Goal: Check status: Check status

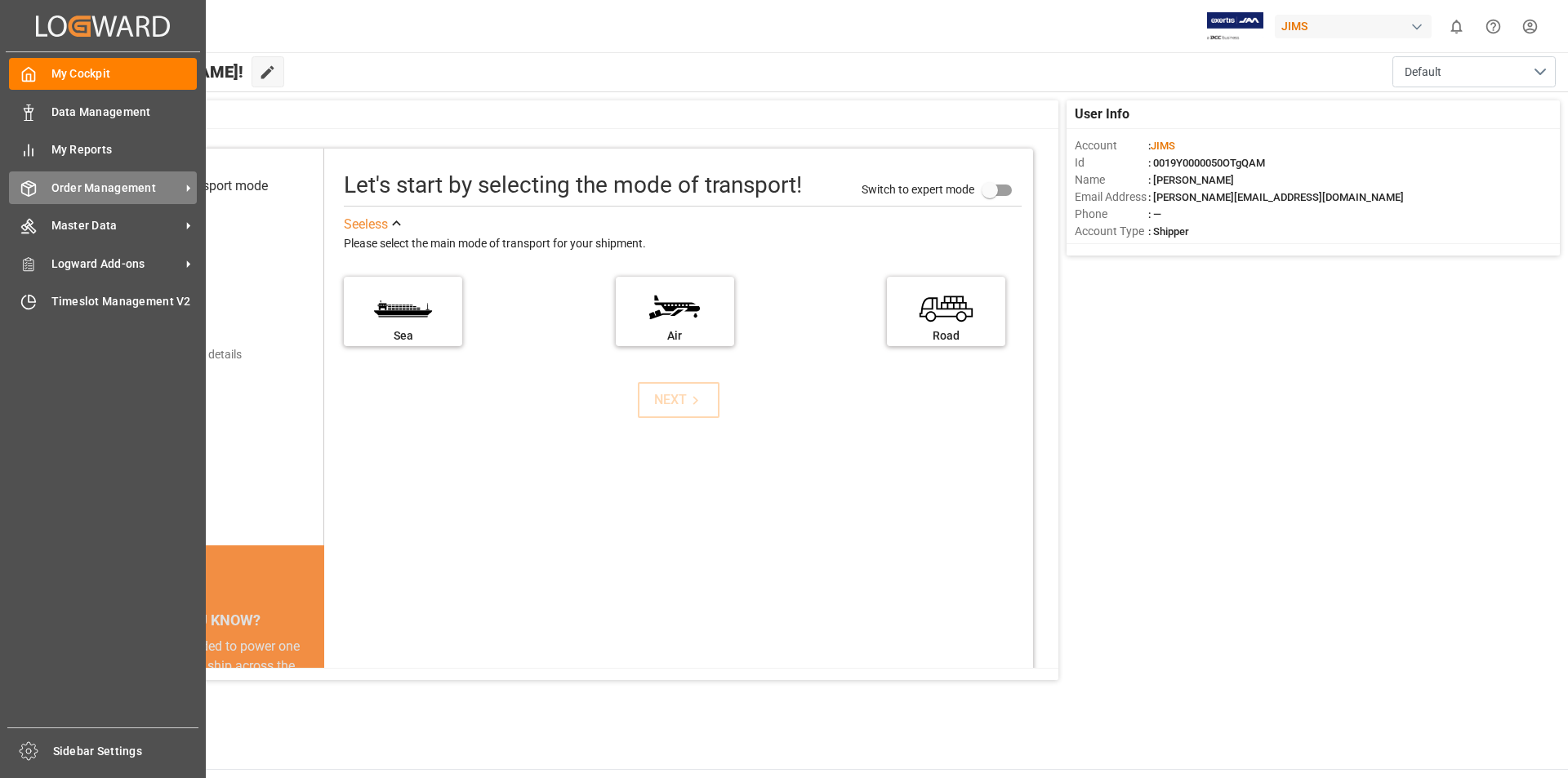
click at [188, 186] on icon at bounding box center [189, 188] width 4 height 7
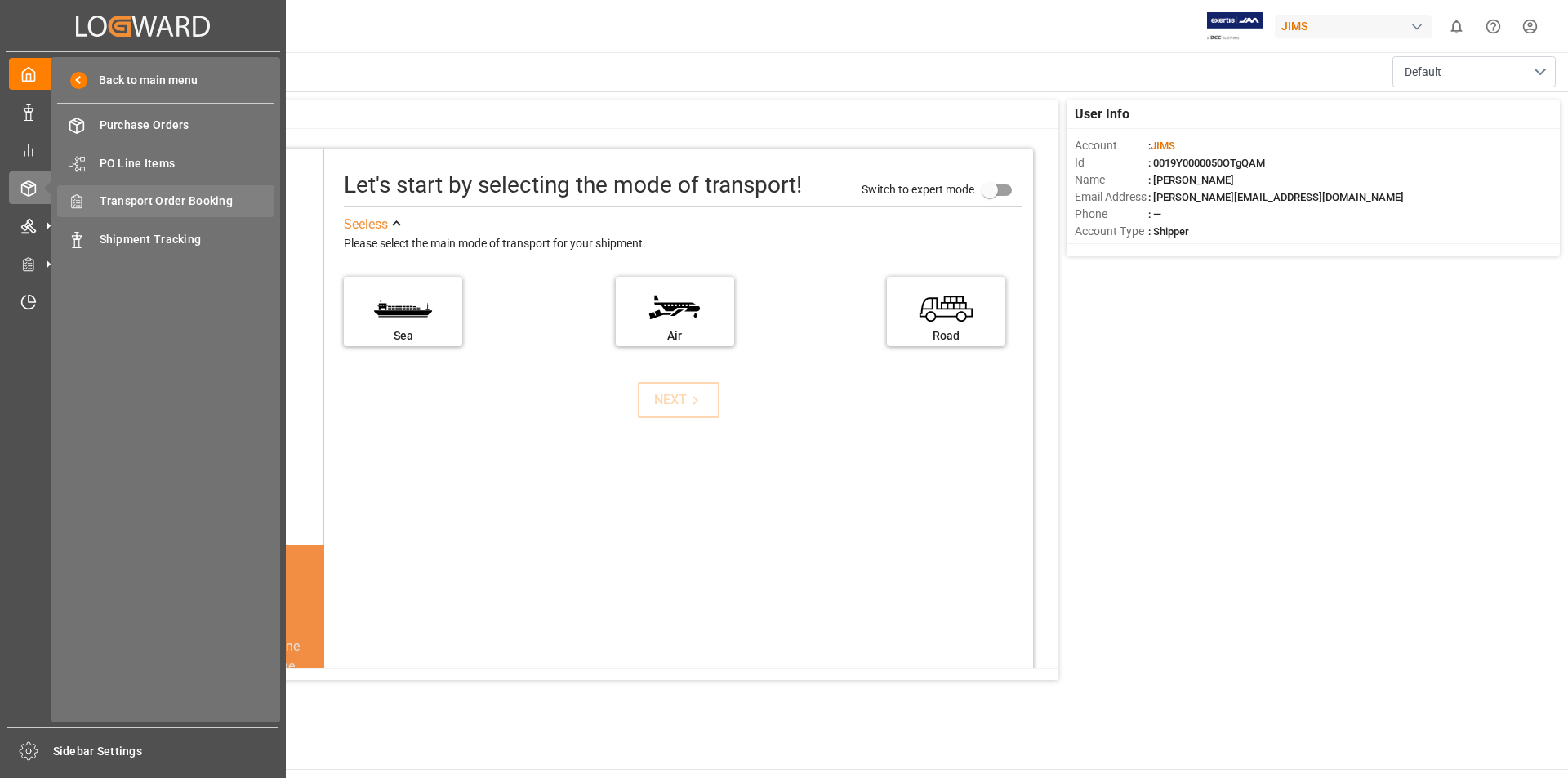
click at [258, 202] on span "Transport Order Booking" at bounding box center [187, 200] width 175 height 17
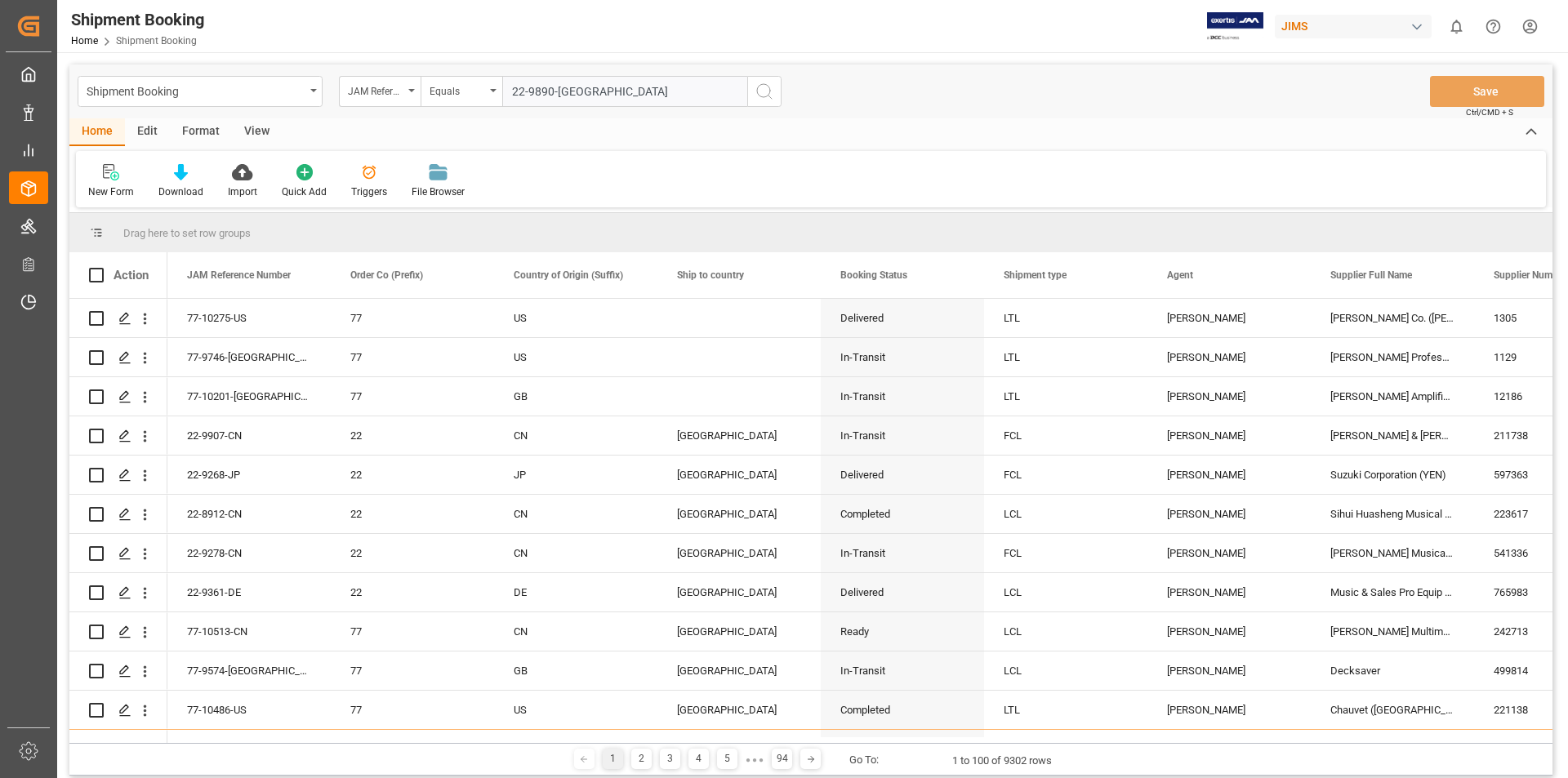
type input "22-9890-[GEOGRAPHIC_DATA]"
click at [764, 91] on icon "search button" at bounding box center [765, 91] width 20 height 20
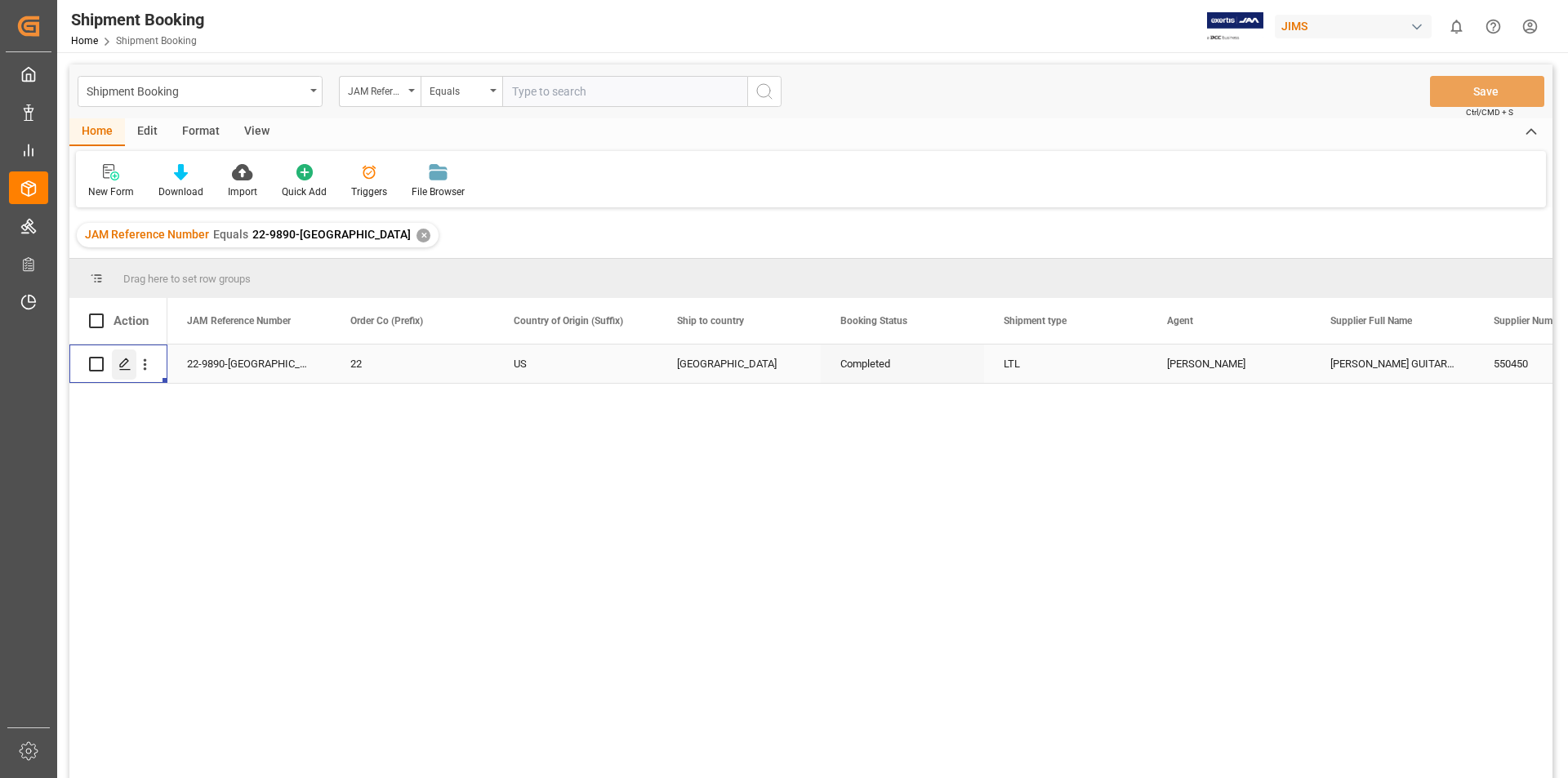
click at [122, 368] on icon "Press SPACE to select this row." at bounding box center [124, 364] width 13 height 13
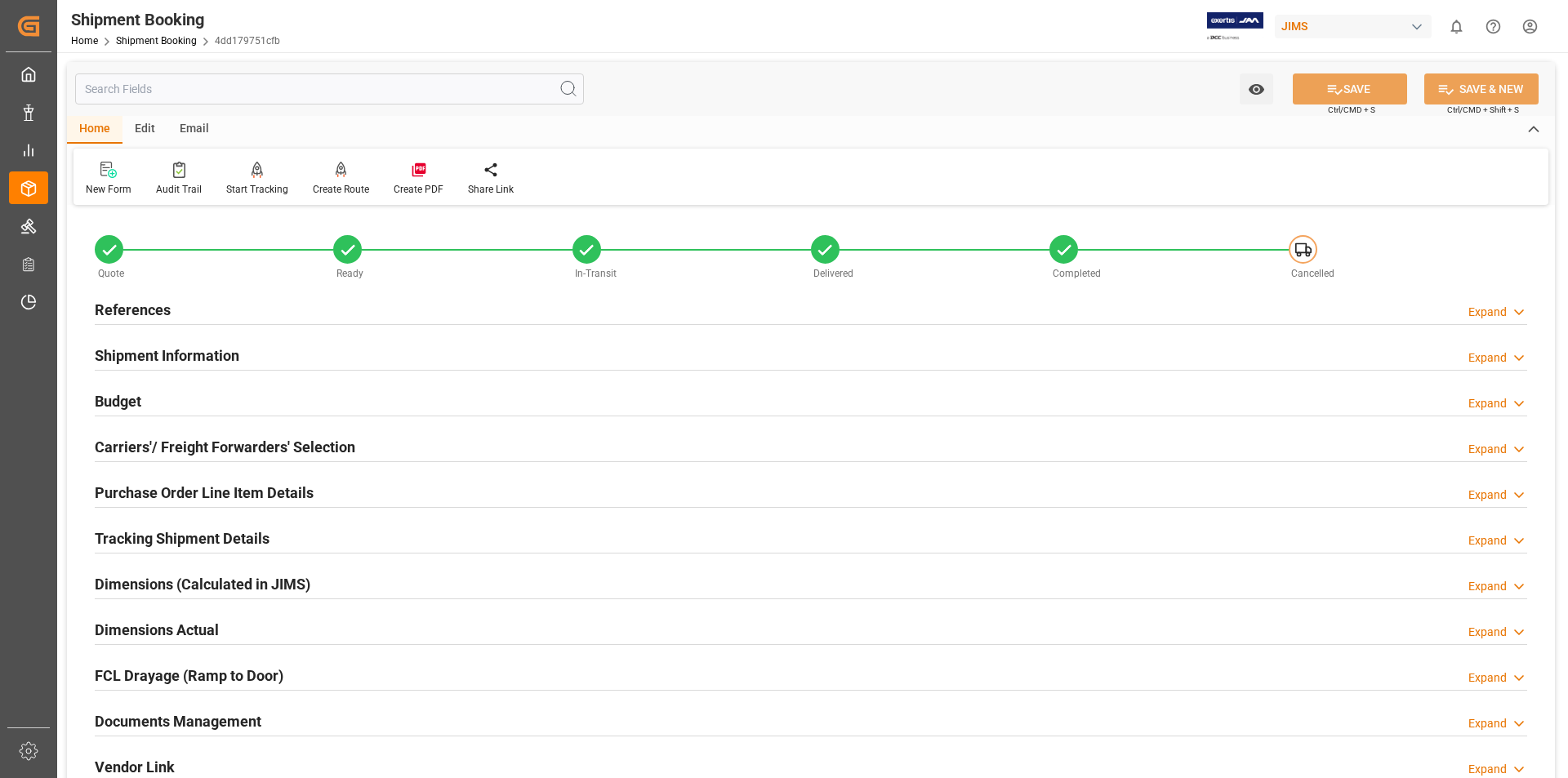
click at [170, 718] on h2 "Documents Management" at bounding box center [178, 721] width 166 height 22
click at [168, 714] on h2 "Documents Management" at bounding box center [178, 721] width 166 height 22
click at [1519, 724] on icon at bounding box center [1519, 723] width 16 height 17
click at [1518, 721] on icon at bounding box center [1519, 723] width 16 height 17
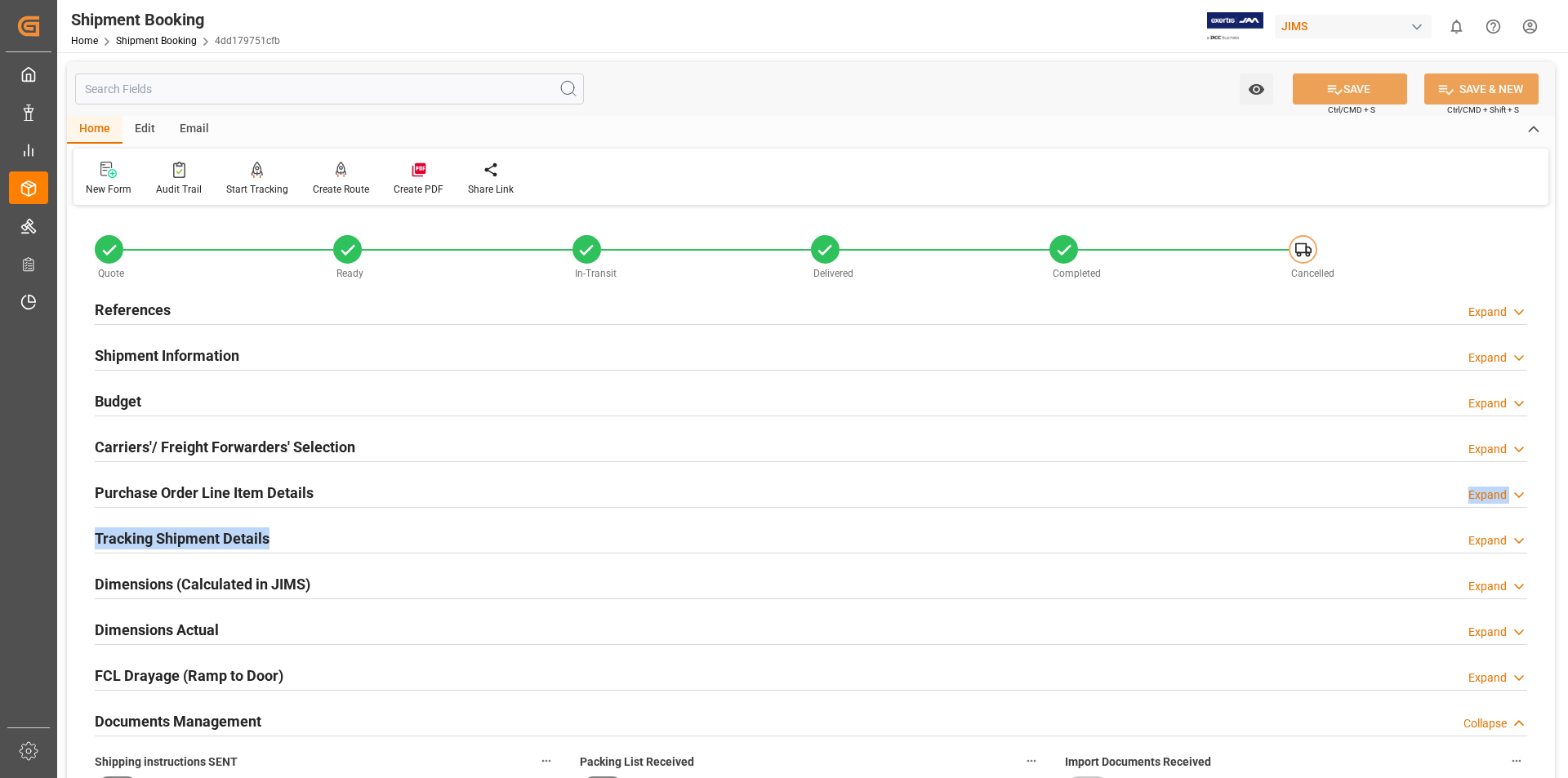
drag, startPoint x: 859, startPoint y: 478, endPoint x: 859, endPoint y: 520, distance: 42.0
click at [821, 526] on div "Tracking Shipment Details Expand" at bounding box center [810, 537] width 1432 height 31
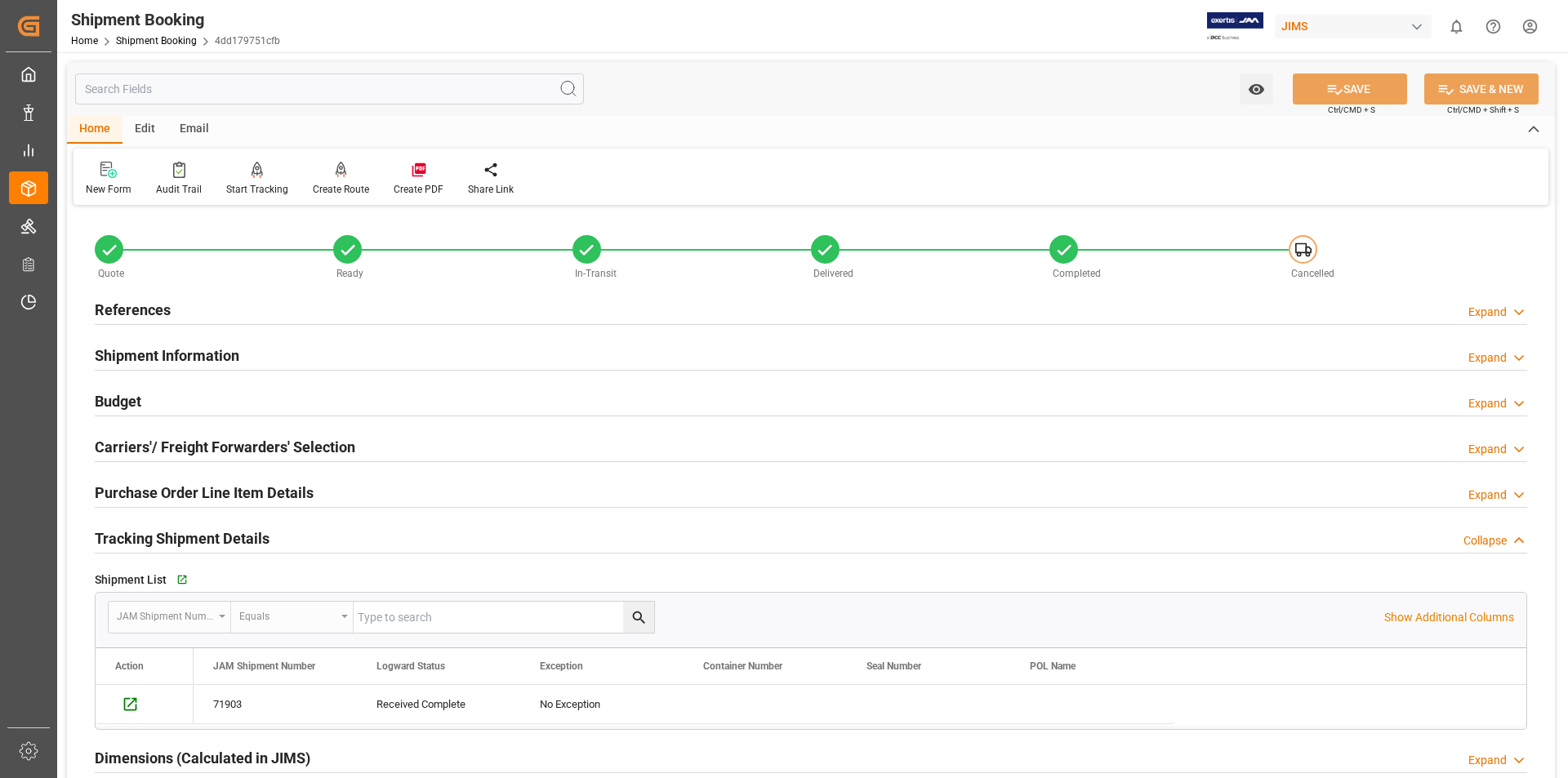
click at [708, 442] on div "Carriers'/ Freight Forwarders' Selection Expand" at bounding box center [810, 445] width 1432 height 31
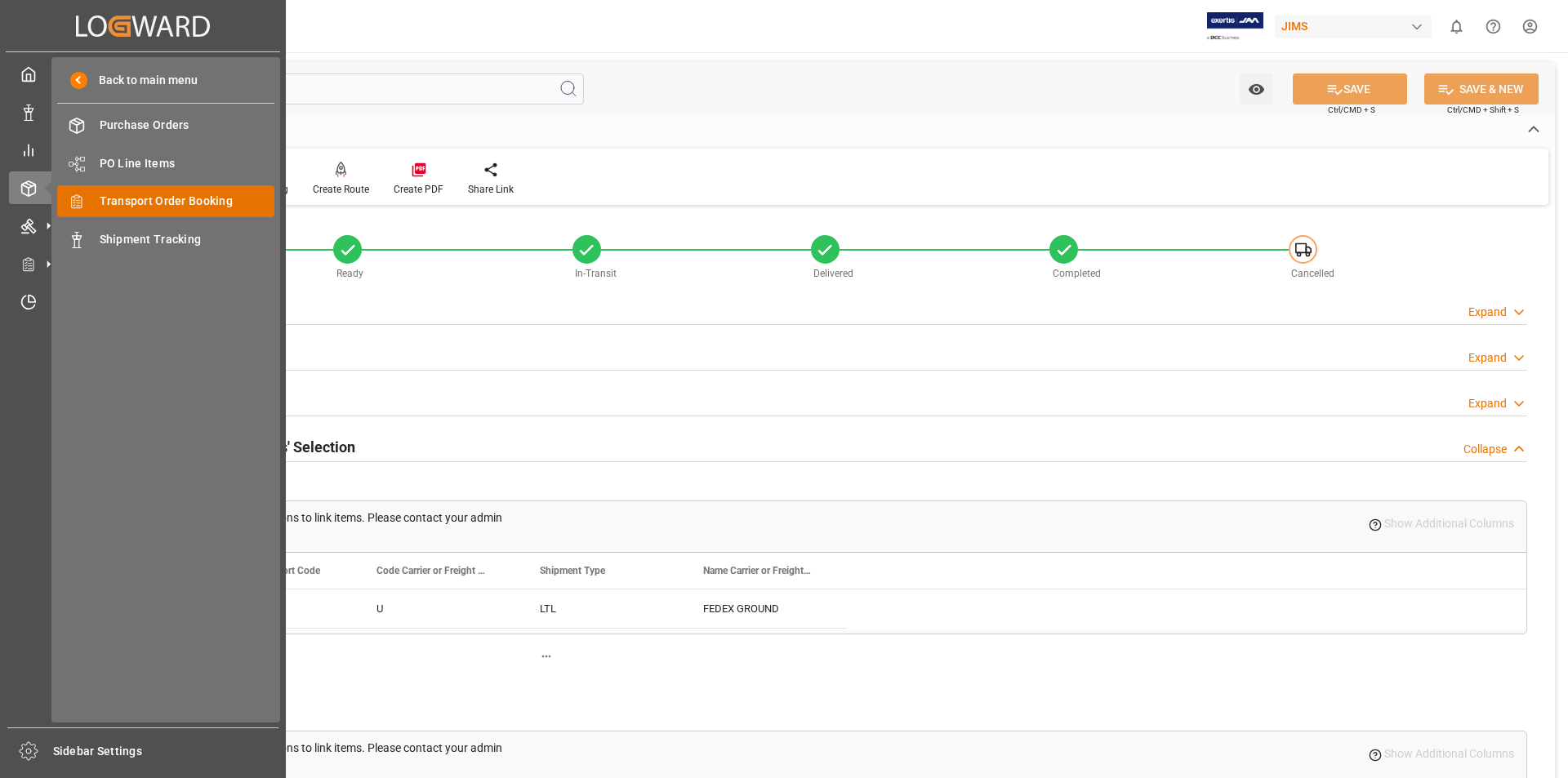
click at [190, 192] on span "Transport Order Booking" at bounding box center [187, 200] width 175 height 17
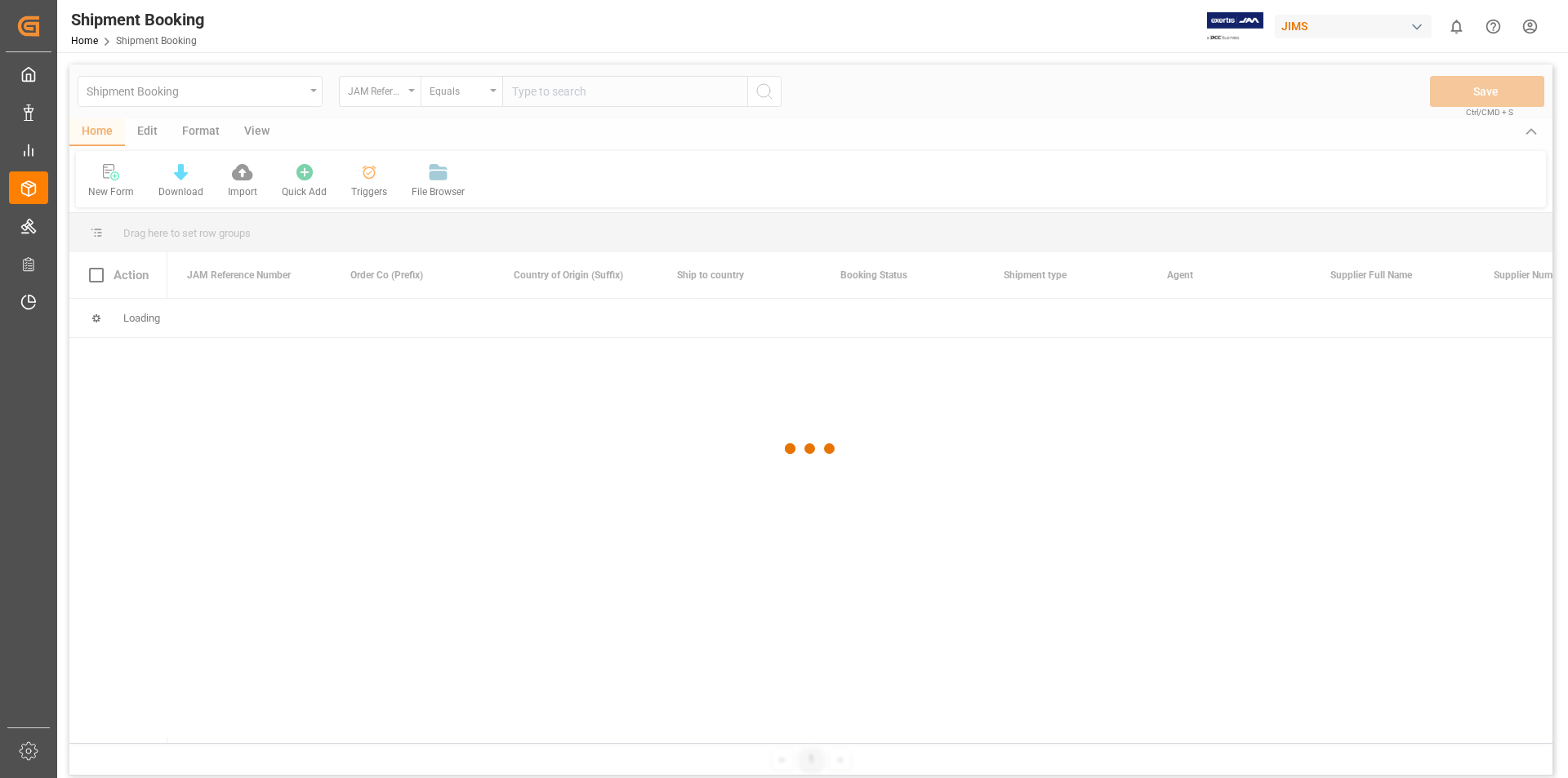
click at [539, 97] on div at bounding box center [811, 448] width 1483 height 768
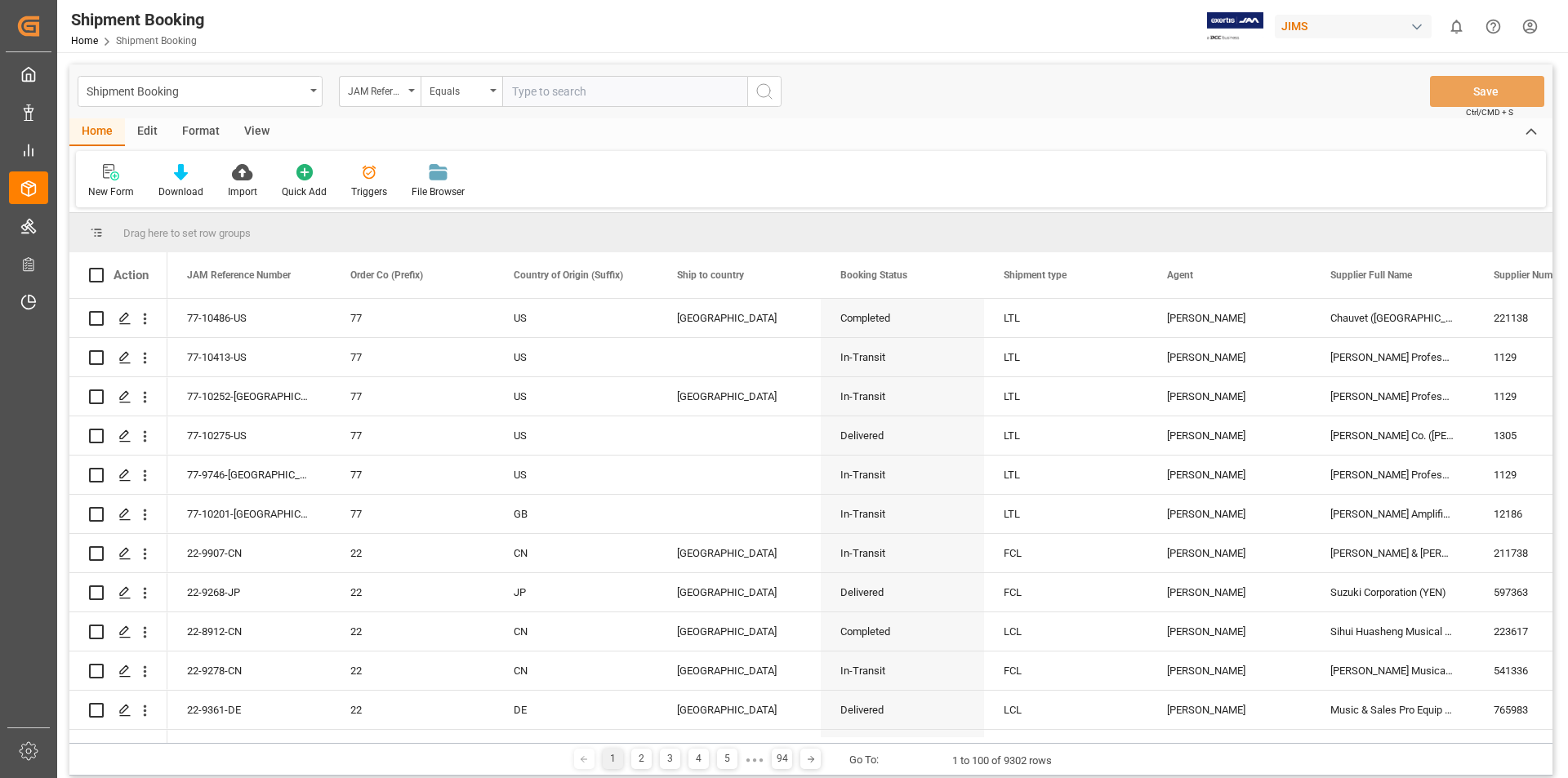
paste input "22-9890-[GEOGRAPHIC_DATA]"
type input "22-9890-[GEOGRAPHIC_DATA]"
click at [763, 85] on icon "search button" at bounding box center [765, 91] width 20 height 20
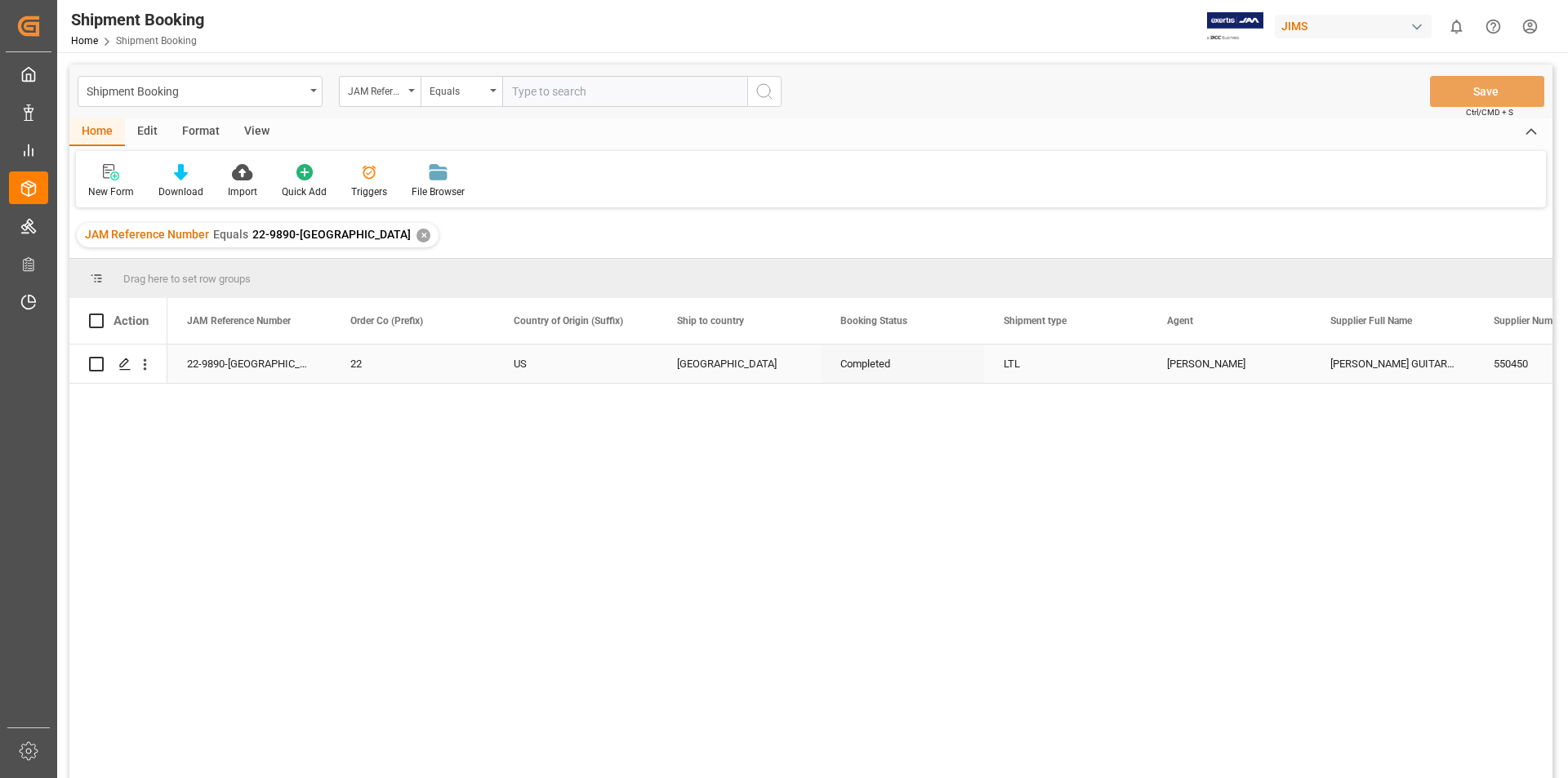
click at [97, 364] on input "Press Space to toggle row selection (unchecked)" at bounding box center [97, 364] width 14 height 14
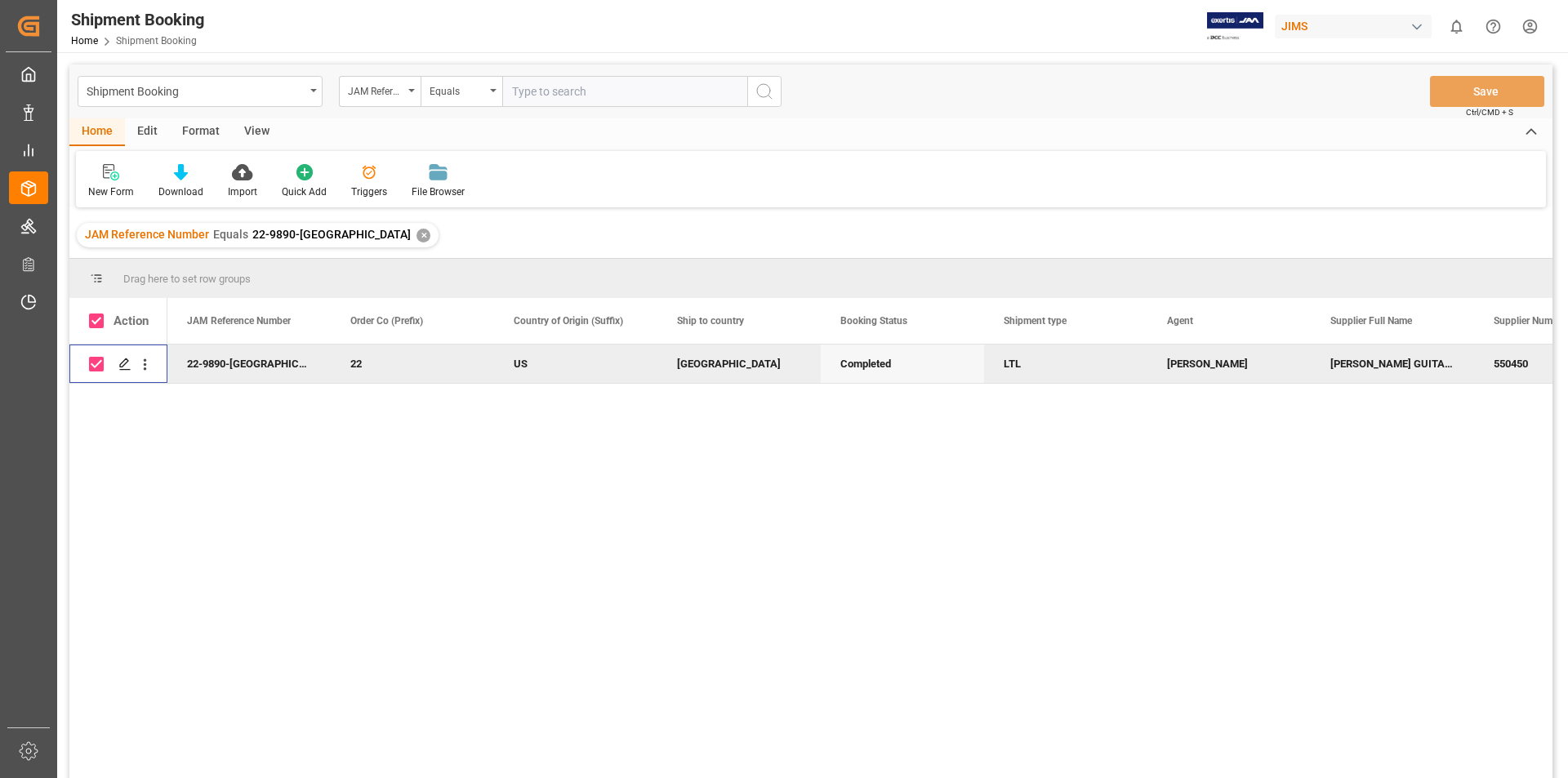
click at [97, 364] on input "Press Space to toggle row selection (checked)" at bounding box center [97, 364] width 14 height 14
checkbox input "false"
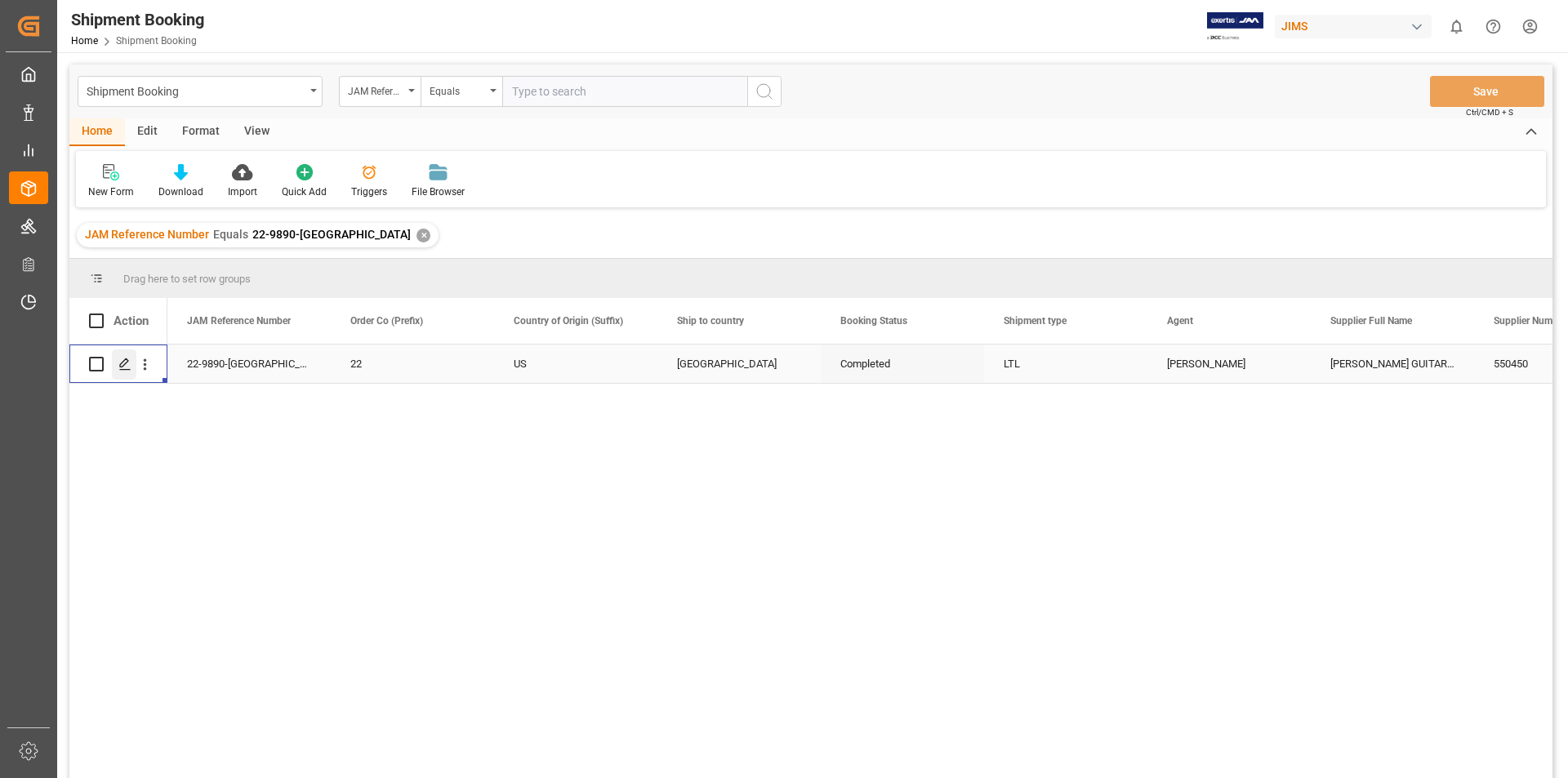
click at [125, 362] on icon "Press SPACE to select this row." at bounding box center [124, 364] width 13 height 13
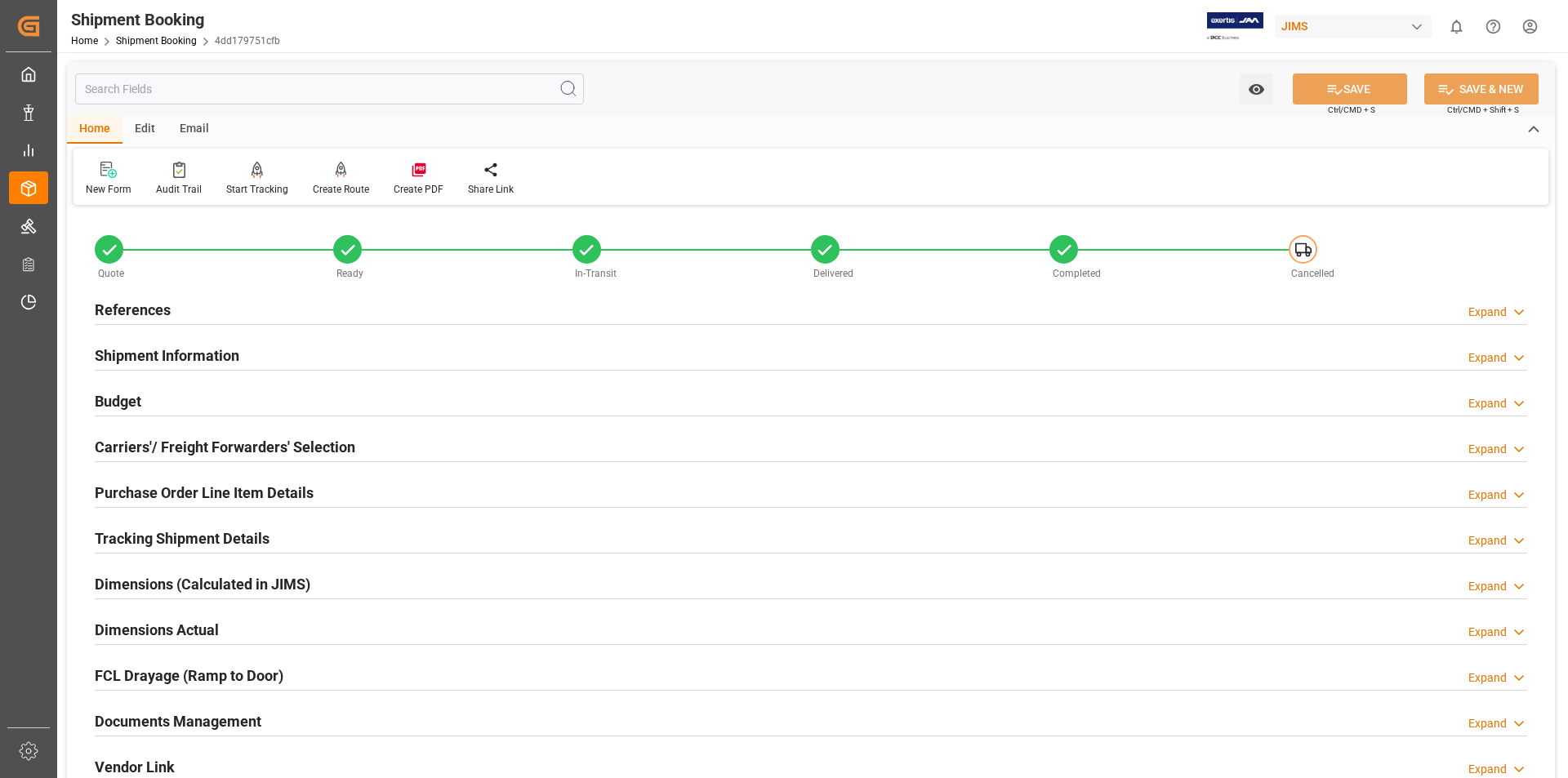
click at [136, 706] on div "Documents Management" at bounding box center [178, 720] width 166 height 31
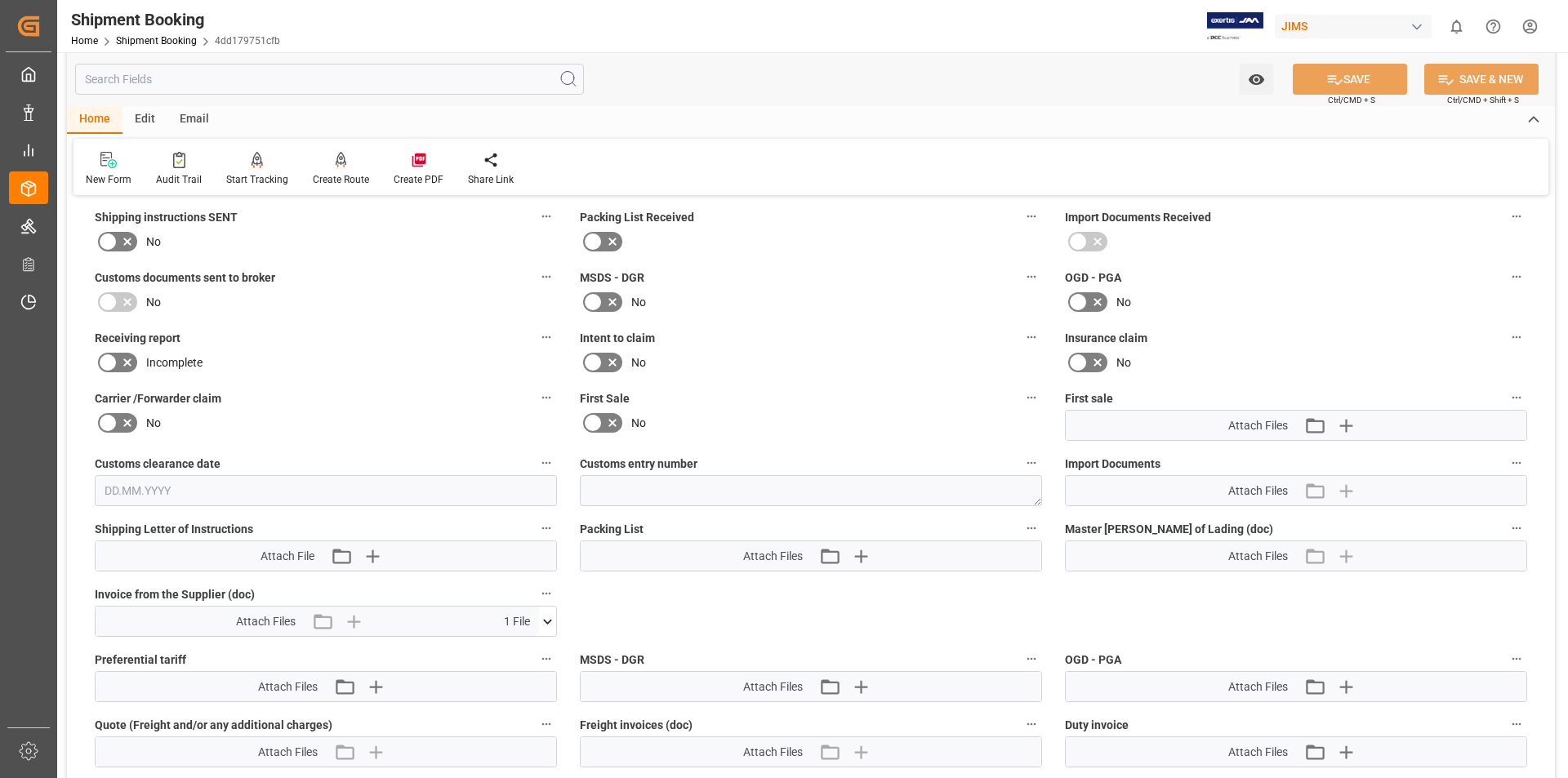
click at [548, 623] on icon at bounding box center [547, 622] width 17 height 17
click at [511, 655] on icon at bounding box center [504, 652] width 13 height 13
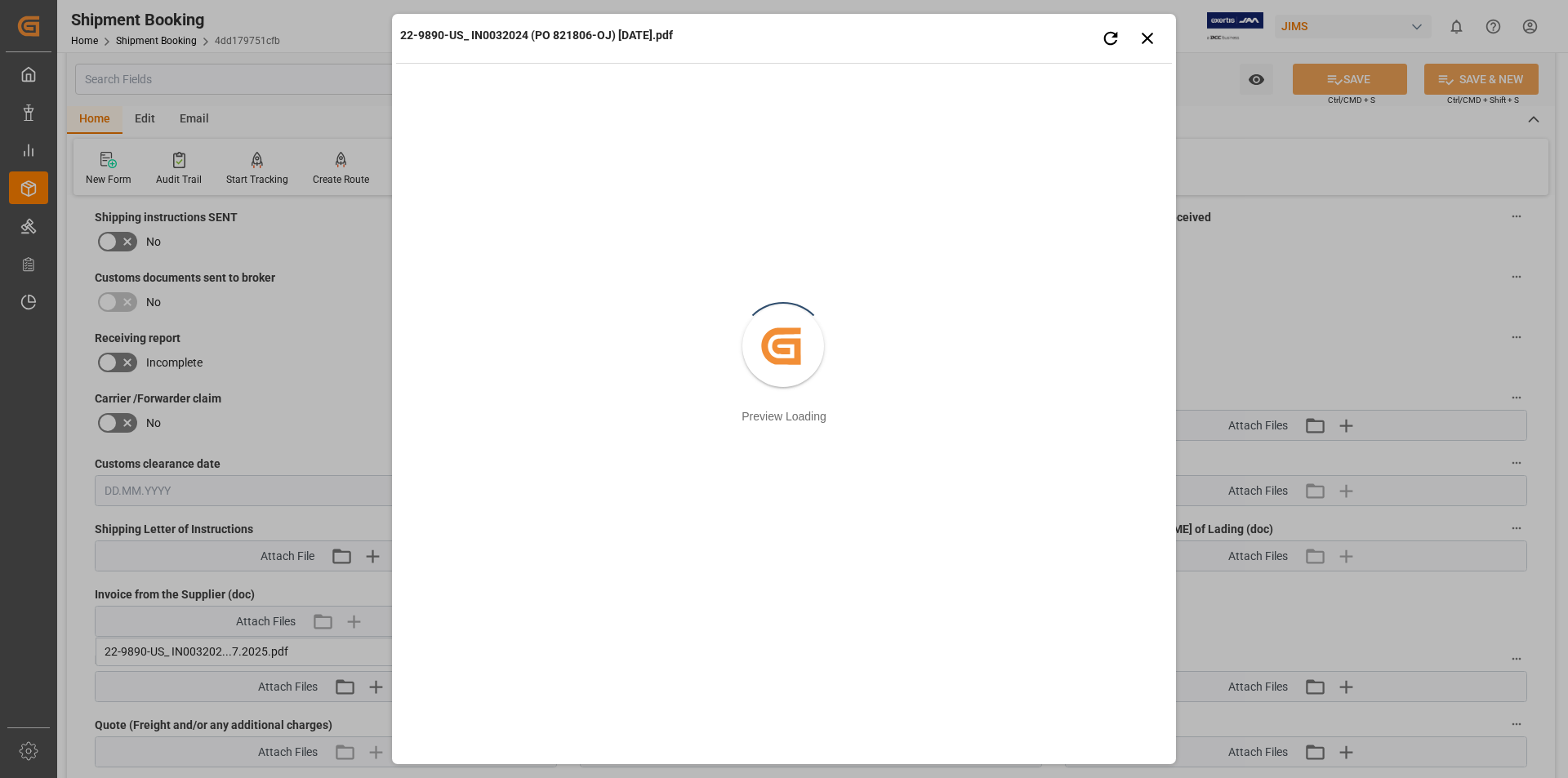
click at [1355, 289] on div "22-9890-US_ IN0032024 (PO 821806-OJ) [DATE].pdf Retry Close preview Created by …" at bounding box center [784, 389] width 1568 height 778
